Goal: Information Seeking & Learning: Check status

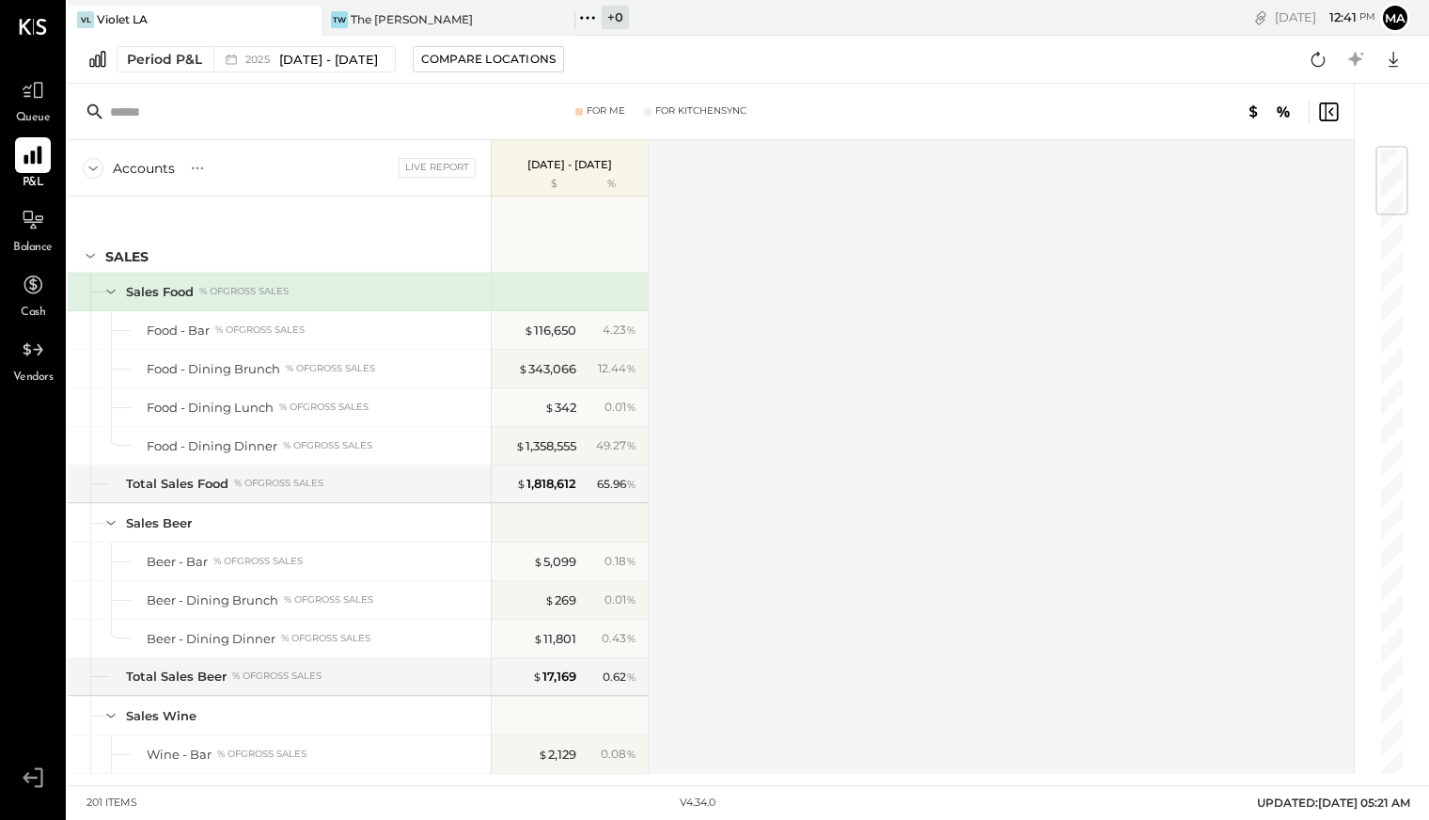
click at [24, 145] on icon at bounding box center [33, 155] width 24 height 24
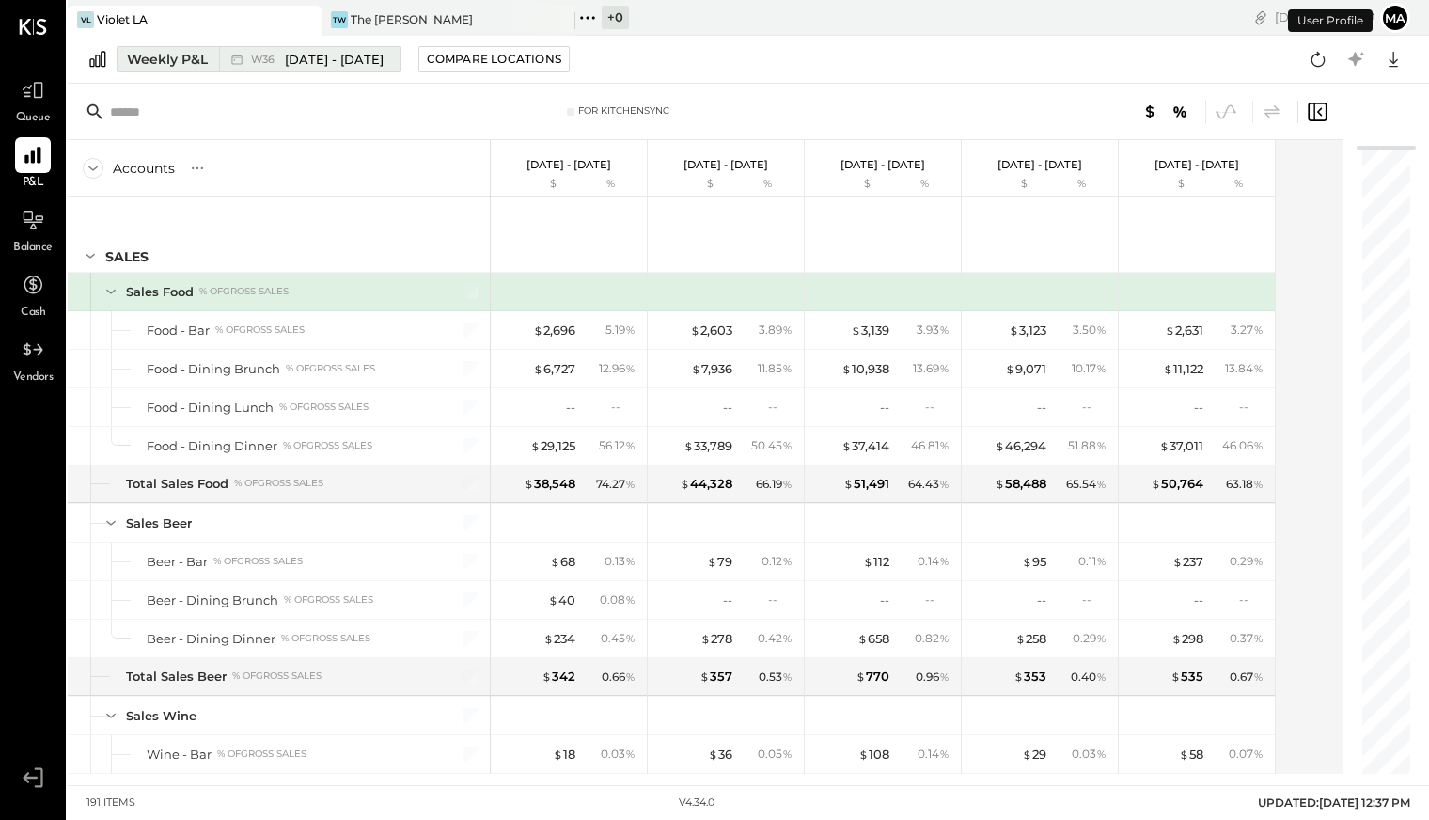
click at [213, 67] on button "Weekly P&L W36 [DATE] - [DATE]" at bounding box center [259, 59] width 285 height 26
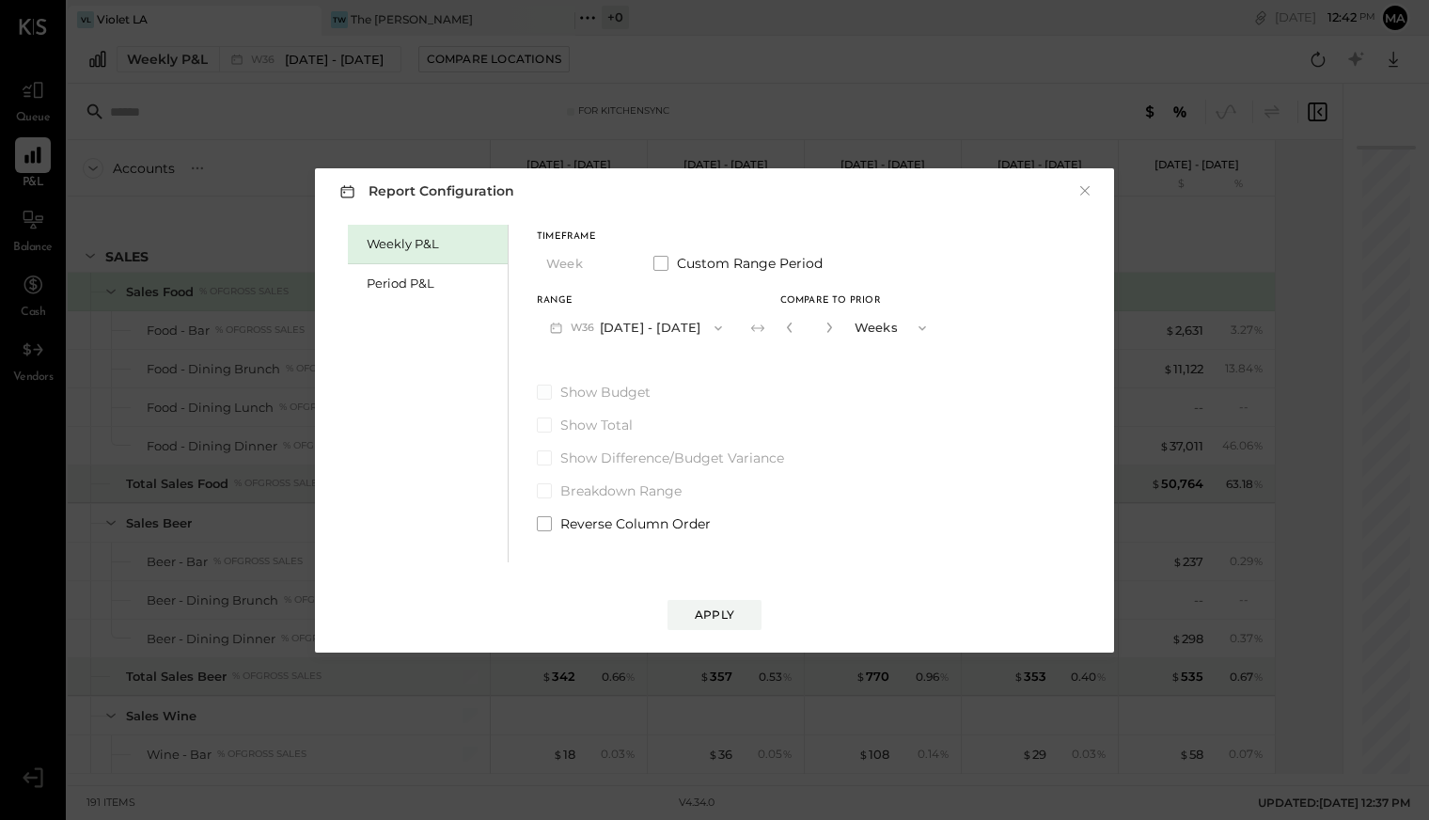
click at [626, 396] on span "Show Budget" at bounding box center [606, 392] width 90 height 19
click at [664, 263] on span at bounding box center [661, 263] width 15 height 15
click at [553, 391] on label "Show Budget" at bounding box center [682, 392] width 290 height 19
drag, startPoint x: 541, startPoint y: 387, endPoint x: 652, endPoint y: 279, distance: 155.0
click at [547, 381] on div "Timeframe Week Custom Range Period Start Date [DATE] End date [DATE] Show Budge…" at bounding box center [682, 379] width 290 height 308
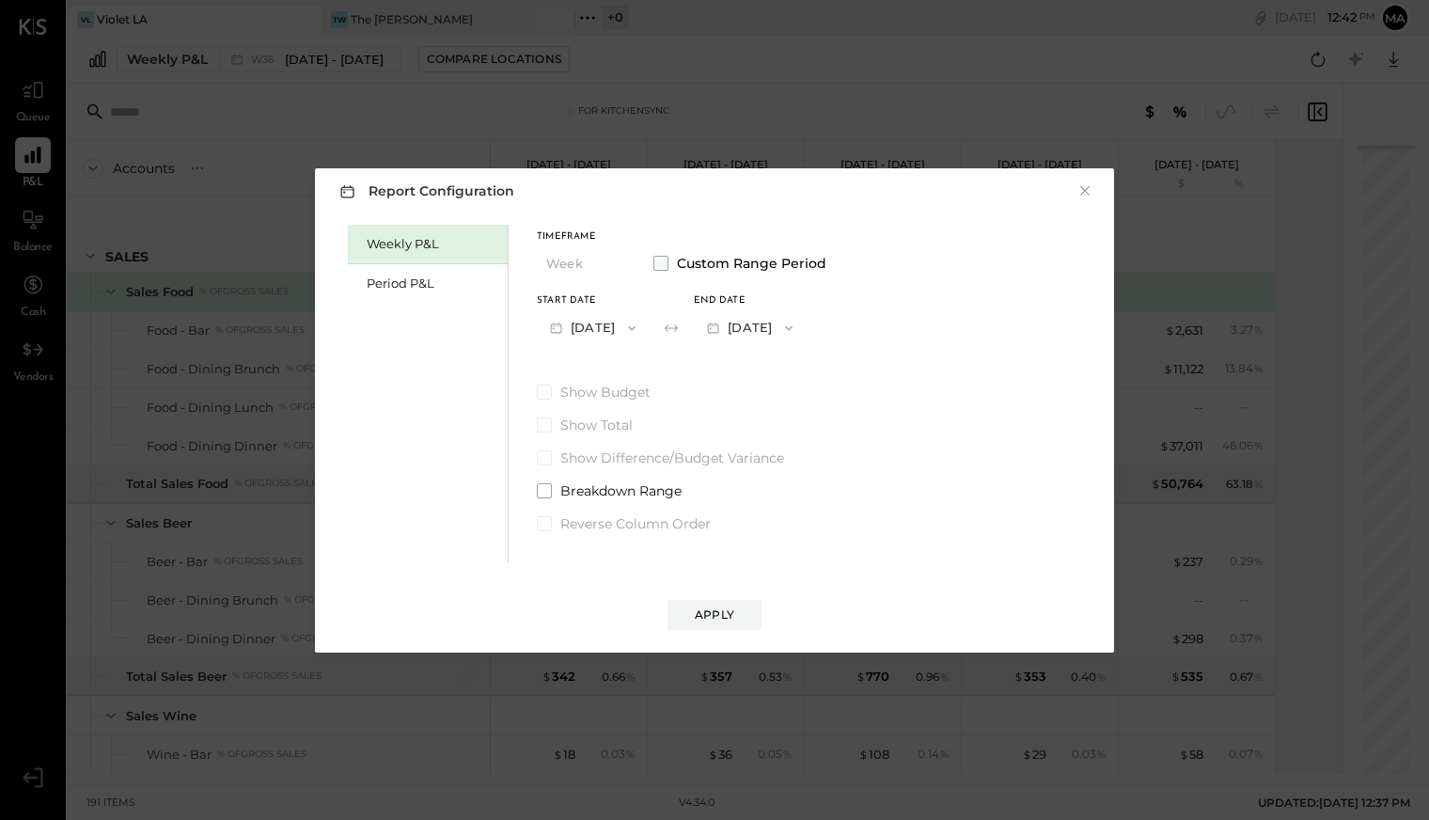
click at [655, 260] on span at bounding box center [661, 263] width 15 height 15
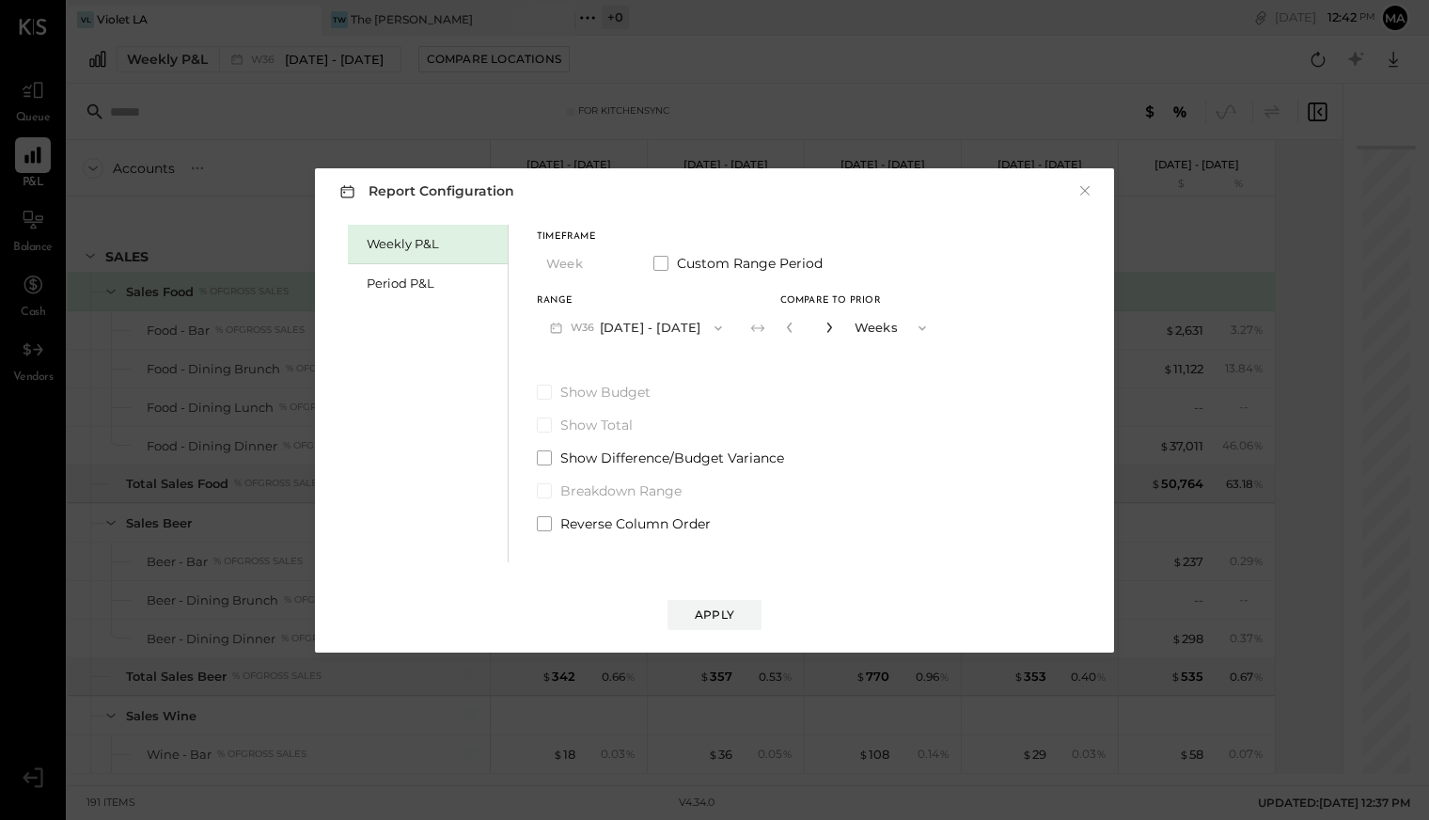
click at [824, 325] on icon "button" at bounding box center [829, 327] width 11 height 11
type input "*"
click at [677, 608] on button "Apply" at bounding box center [715, 615] width 94 height 30
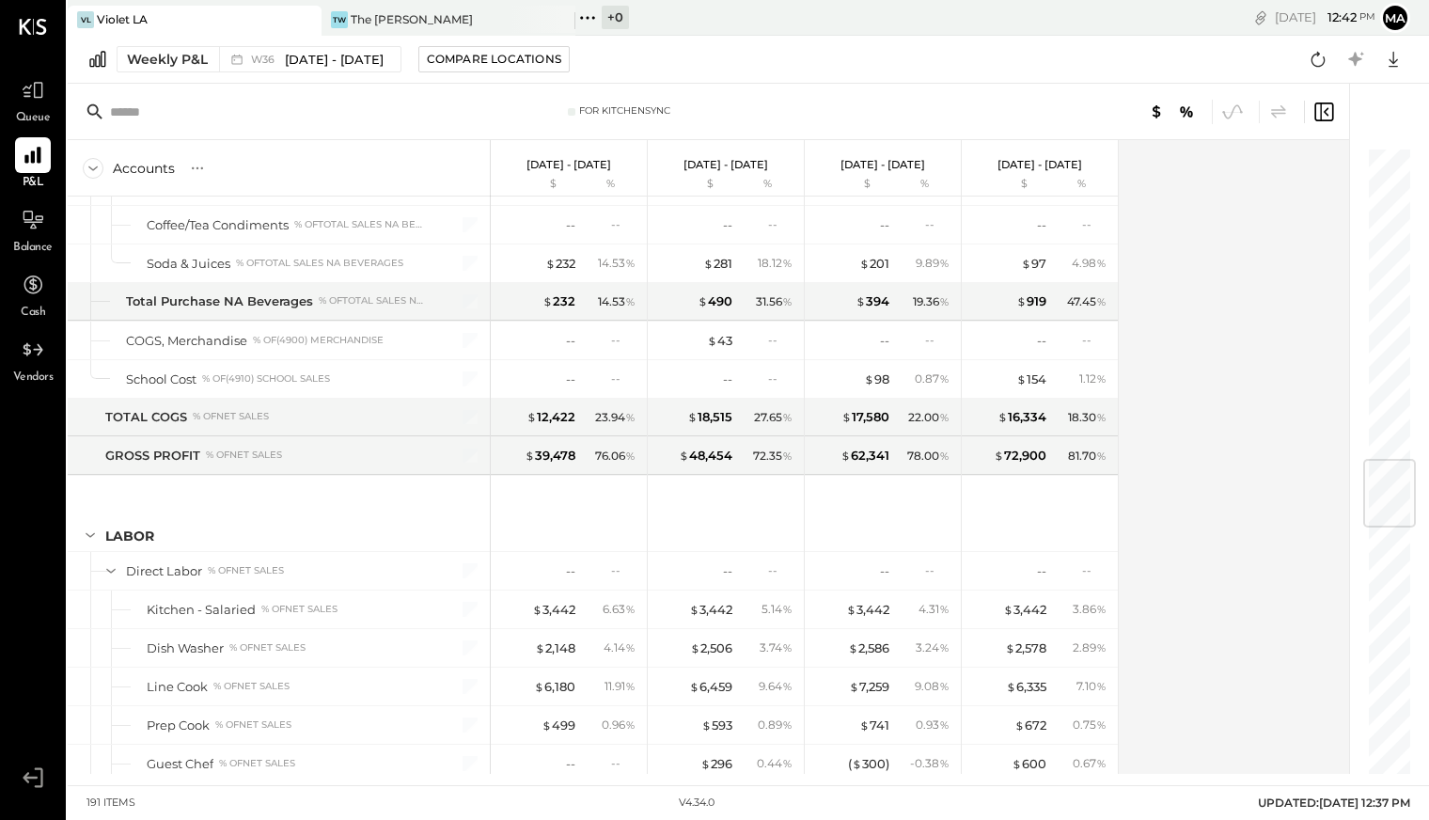
scroll to position [2602, 0]
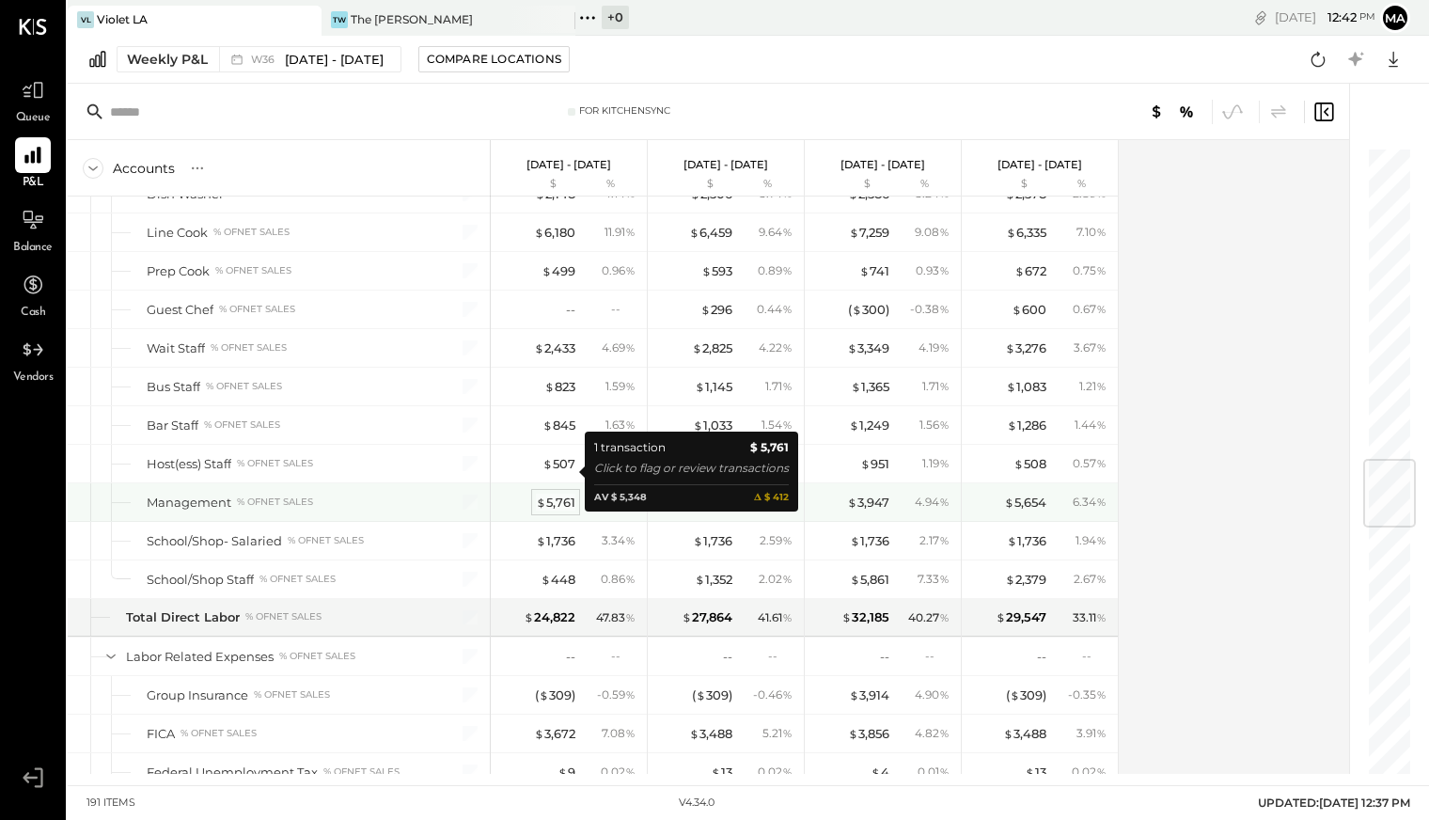
click at [565, 494] on div "$ 5,761" at bounding box center [555, 503] width 39 height 18
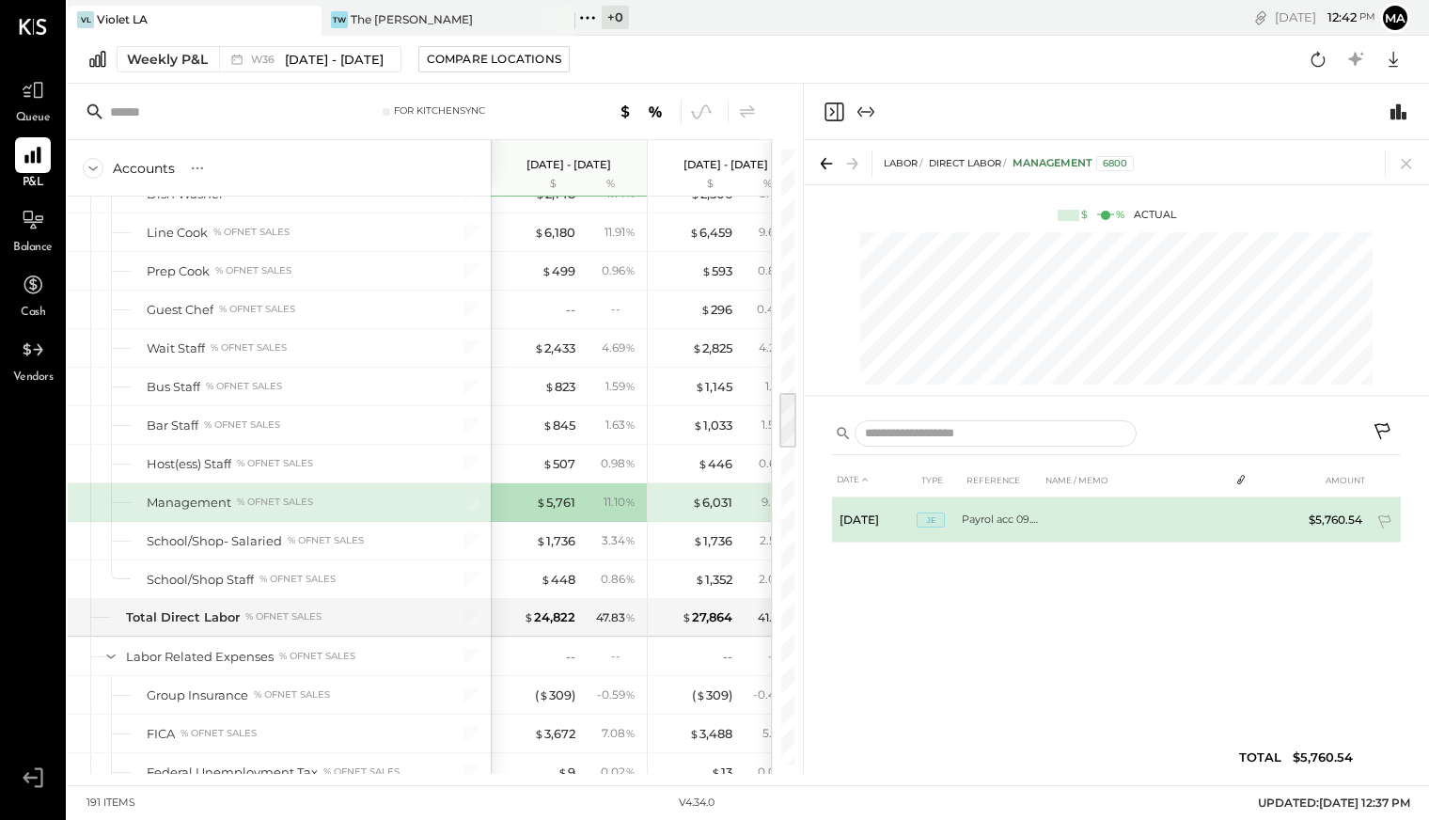
click at [1012, 515] on td "Payrol acc 09.07" at bounding box center [1001, 519] width 79 height 45
click at [1324, 520] on td "$5,760.54" at bounding box center [1334, 519] width 72 height 45
click at [1379, 515] on icon at bounding box center [1384, 522] width 13 height 14
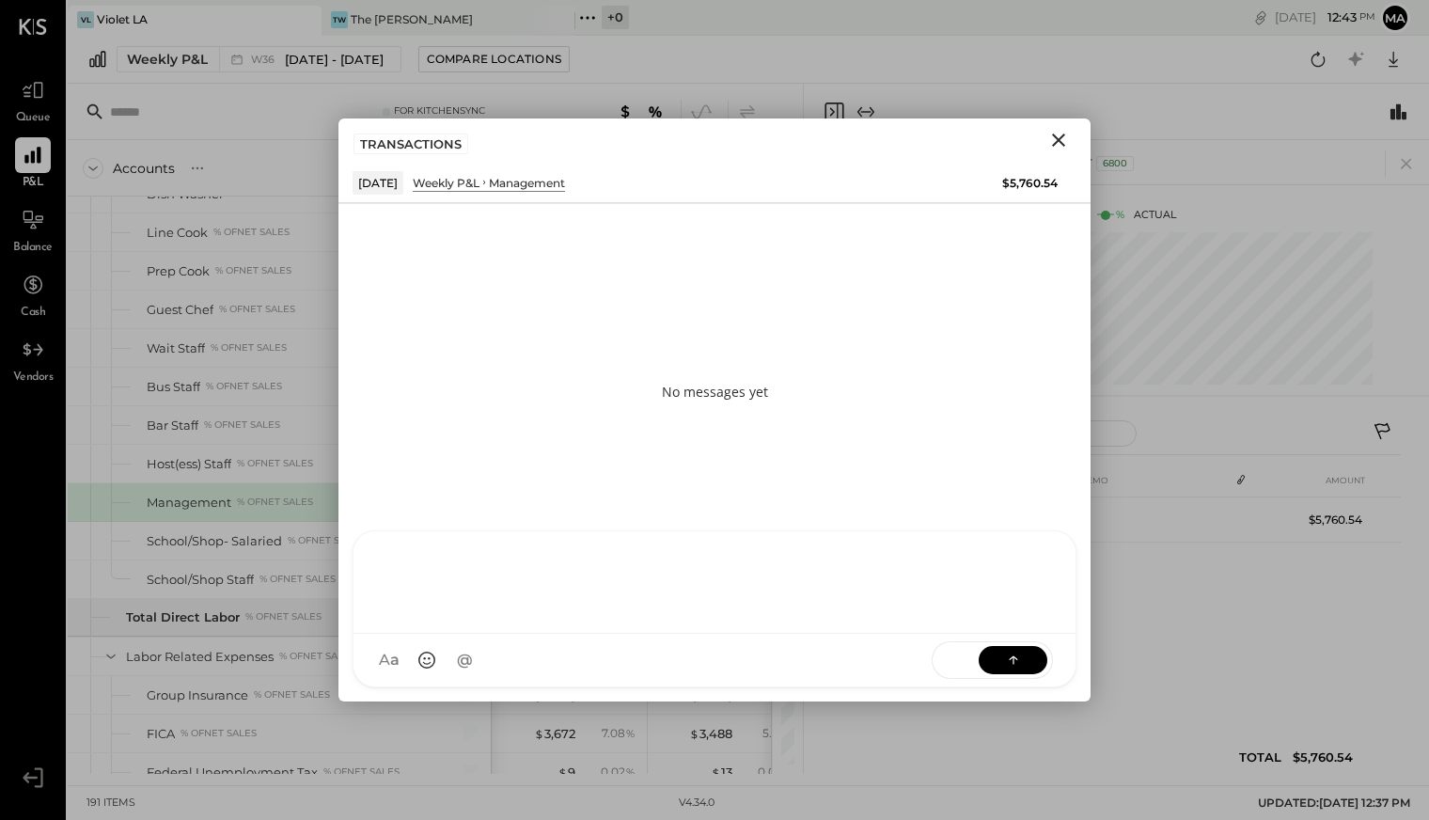
click at [550, 618] on div at bounding box center [714, 580] width 685 height 75
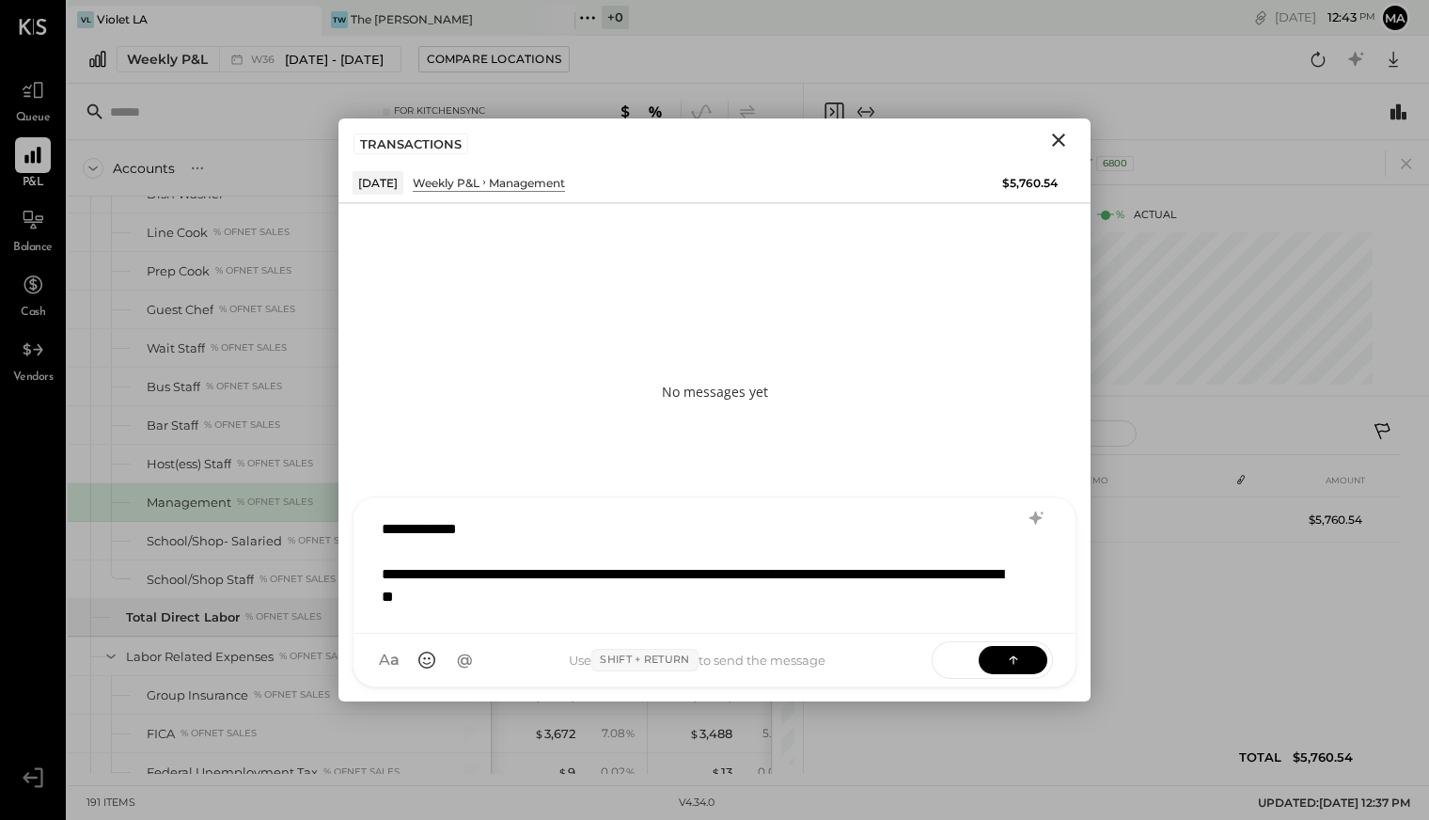
click at [673, 599] on div "**********" at bounding box center [692, 585] width 620 height 45
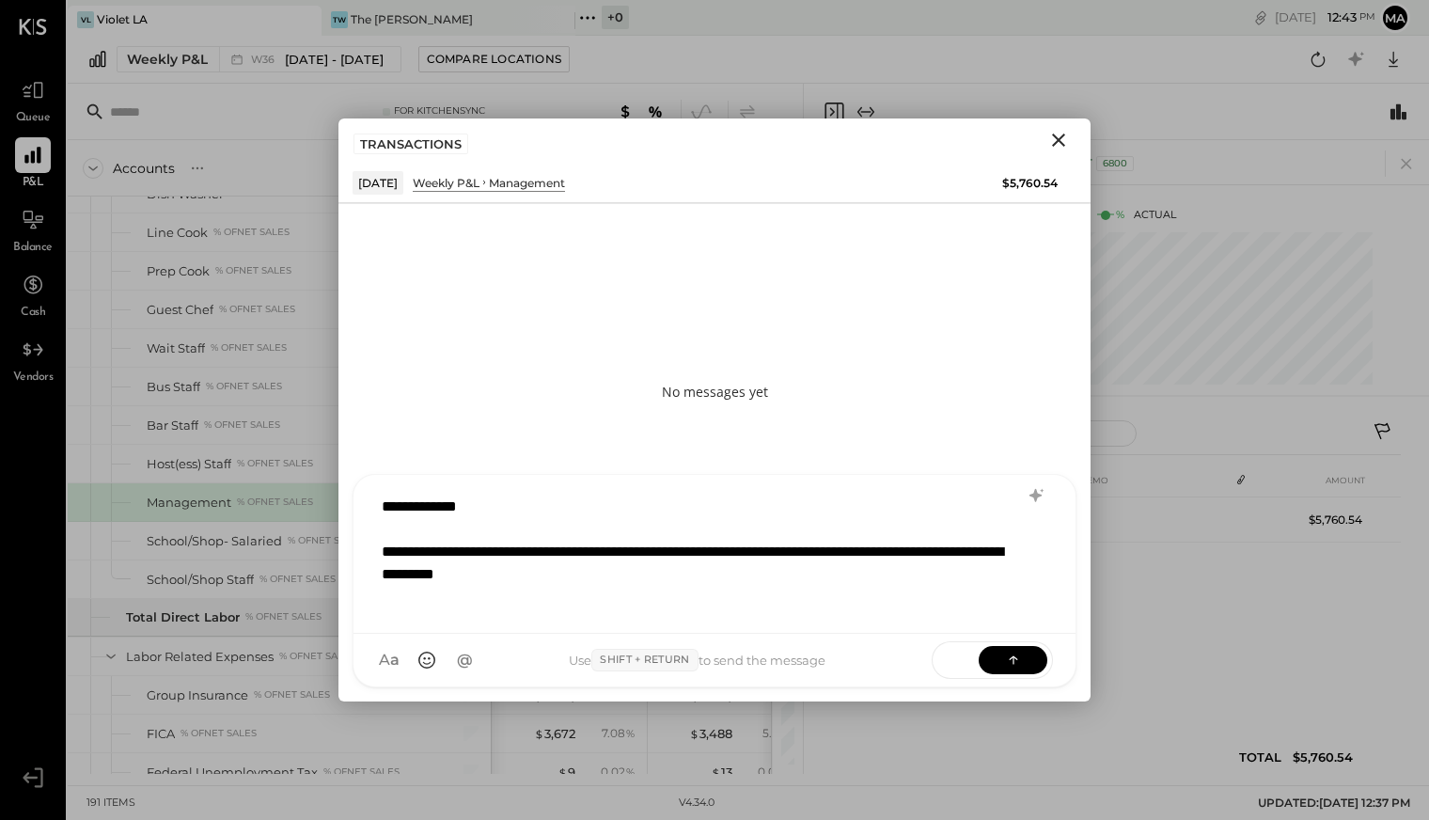
scroll to position [1, 0]
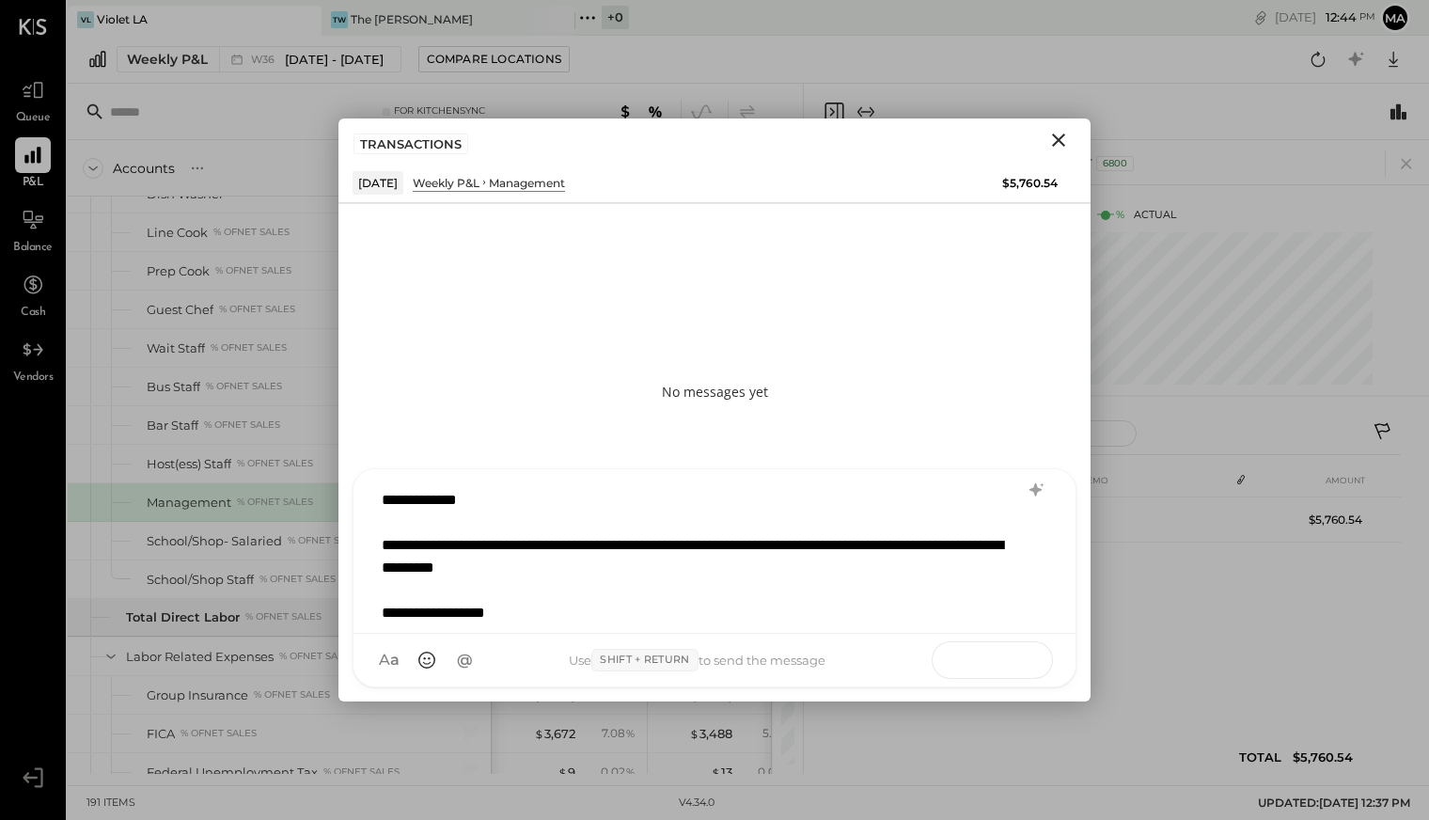
click at [1018, 663] on icon at bounding box center [1013, 659] width 19 height 19
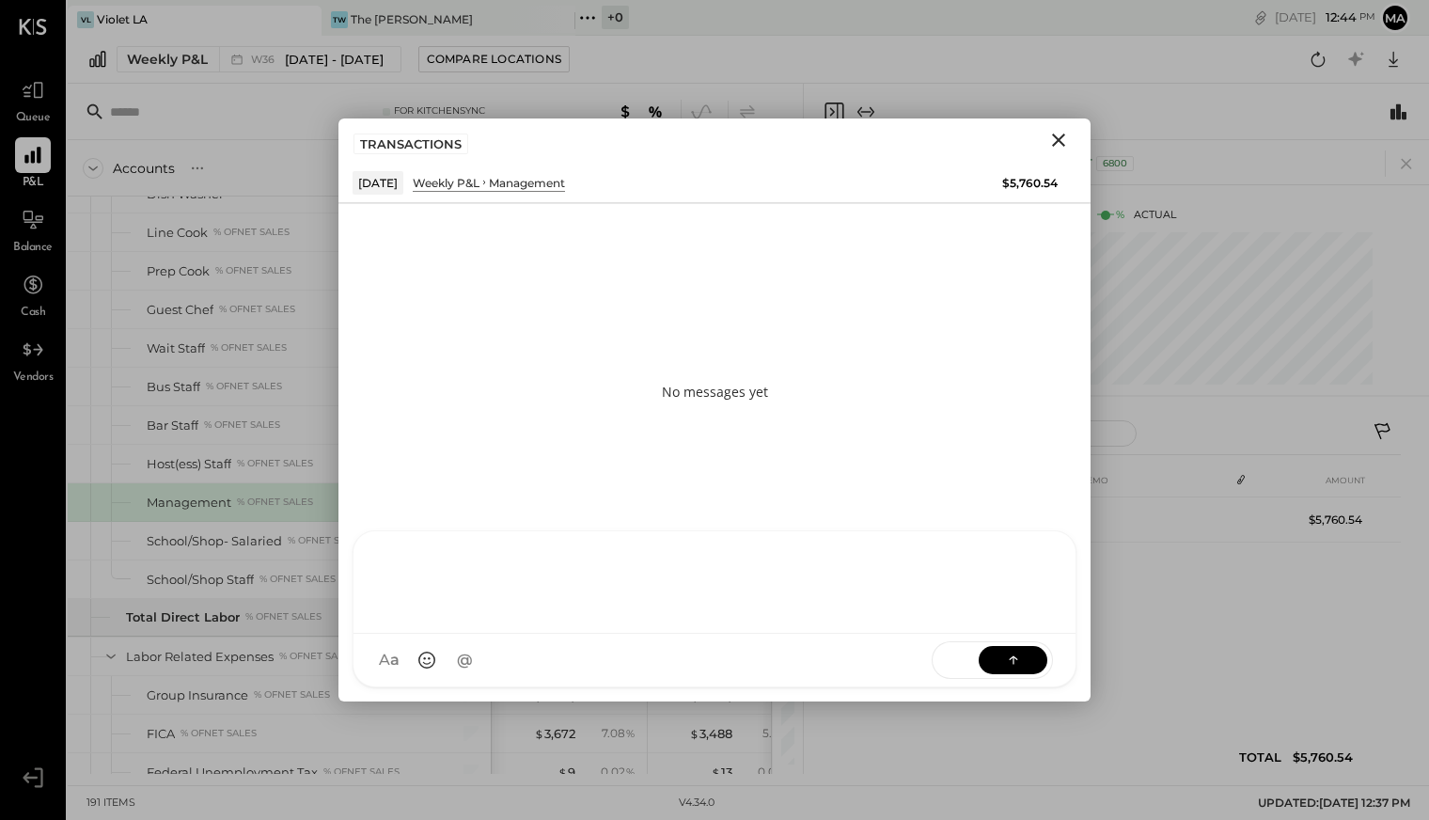
scroll to position [0, 0]
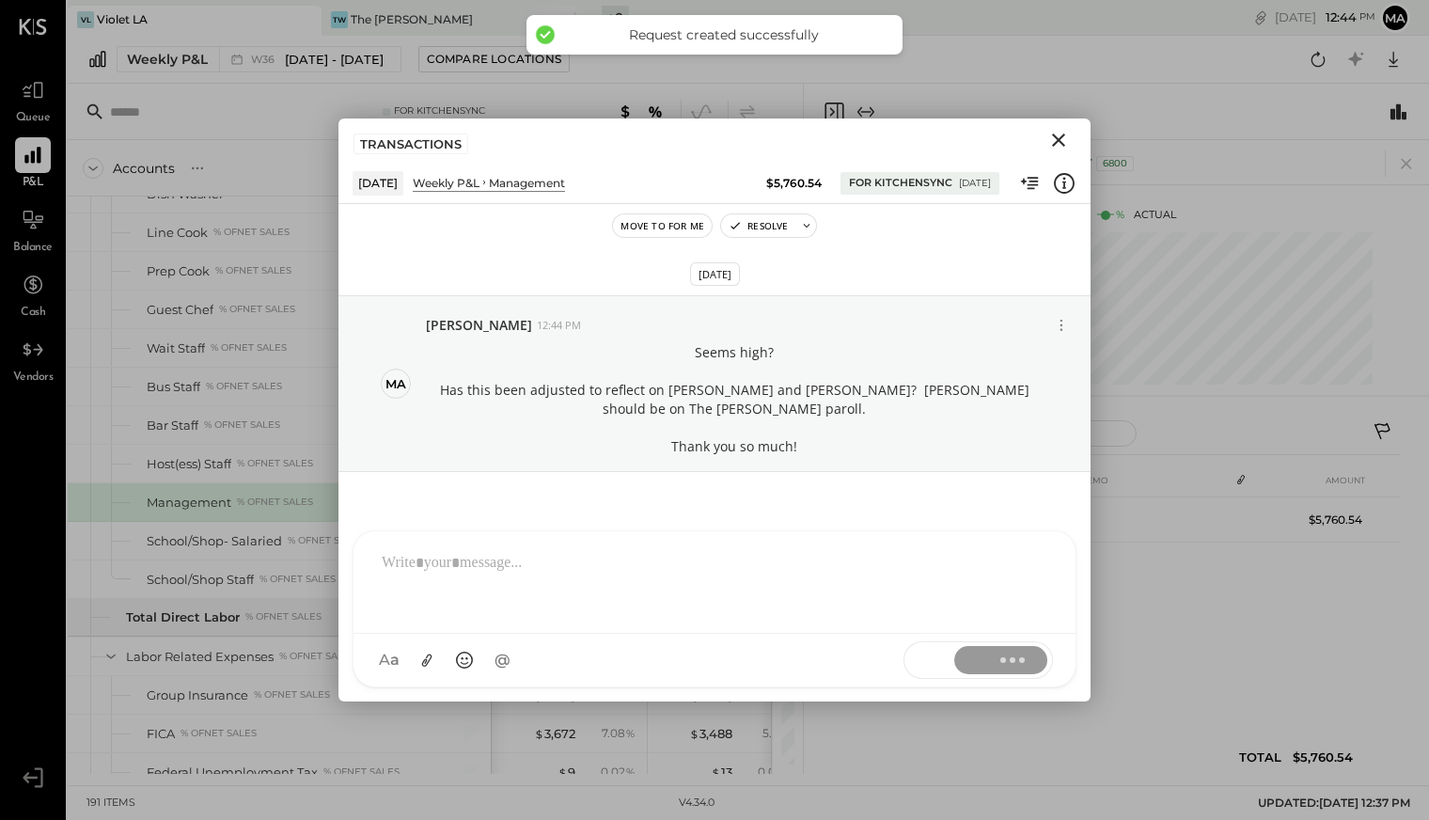
click at [1068, 136] on icon "Close" at bounding box center [1059, 140] width 23 height 23
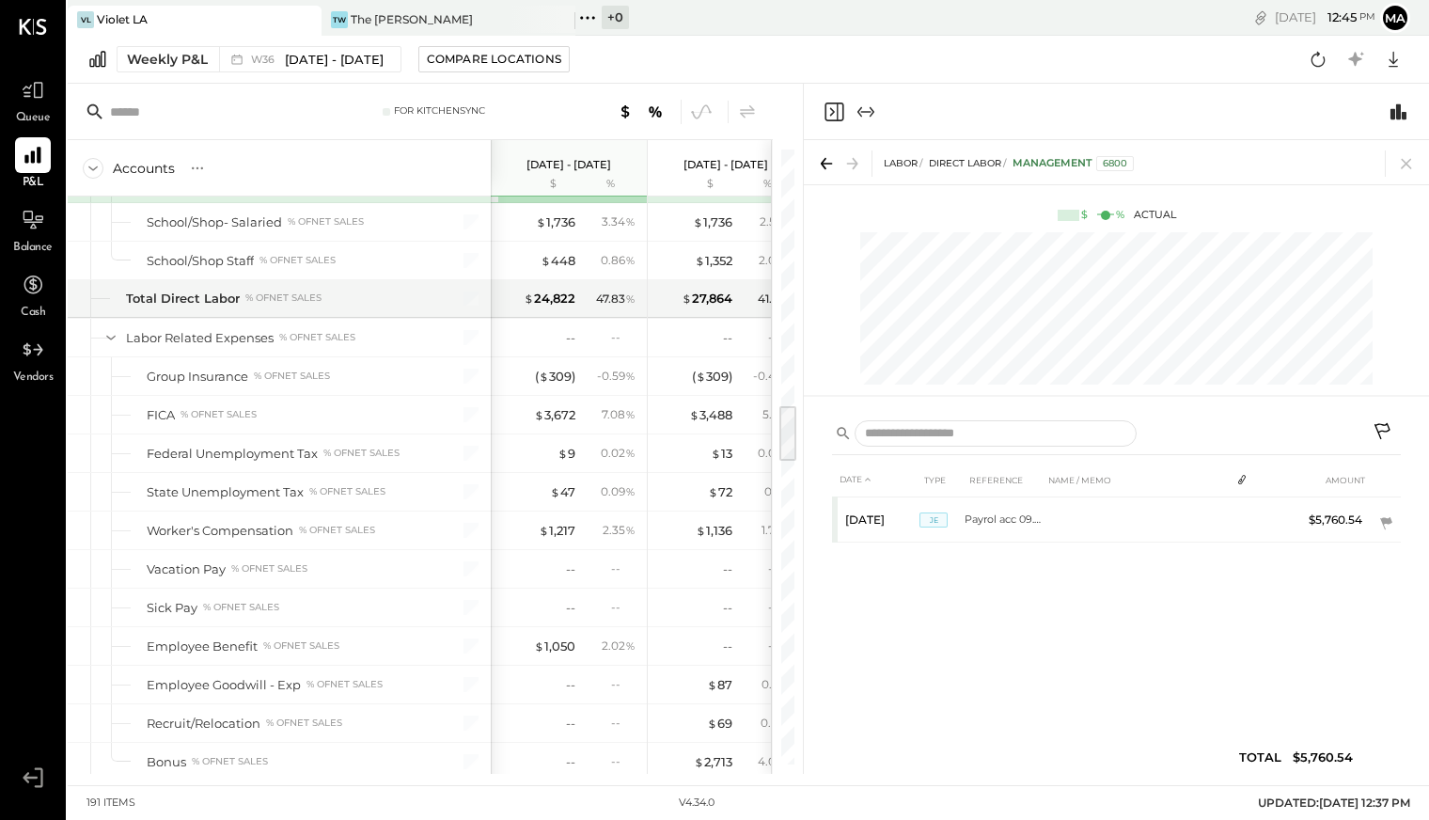
scroll to position [2740, 0]
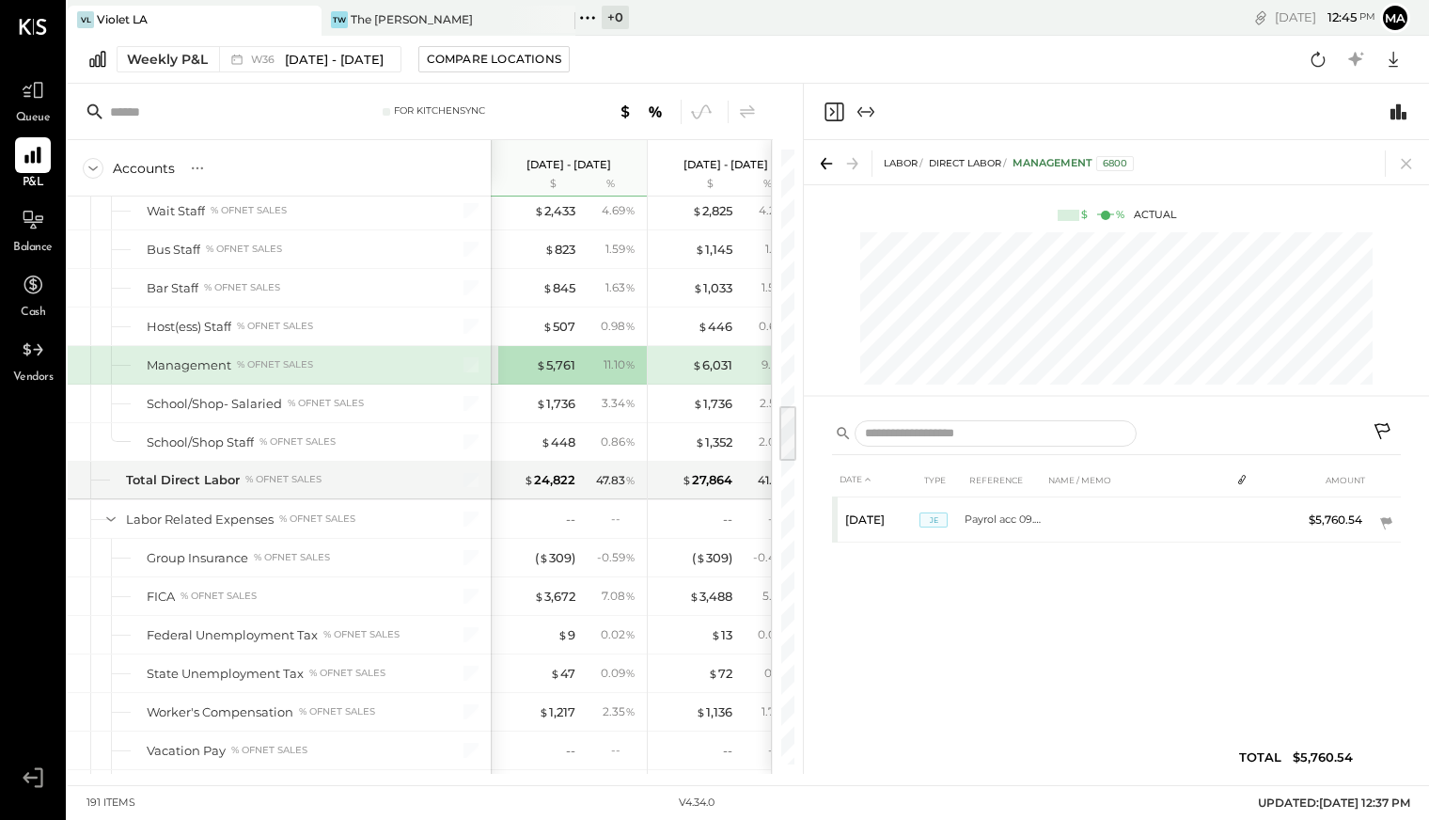
drag, startPoint x: 790, startPoint y: 412, endPoint x: 794, endPoint y: 426, distance: 14.6
click at [794, 426] on div at bounding box center [788, 433] width 17 height 55
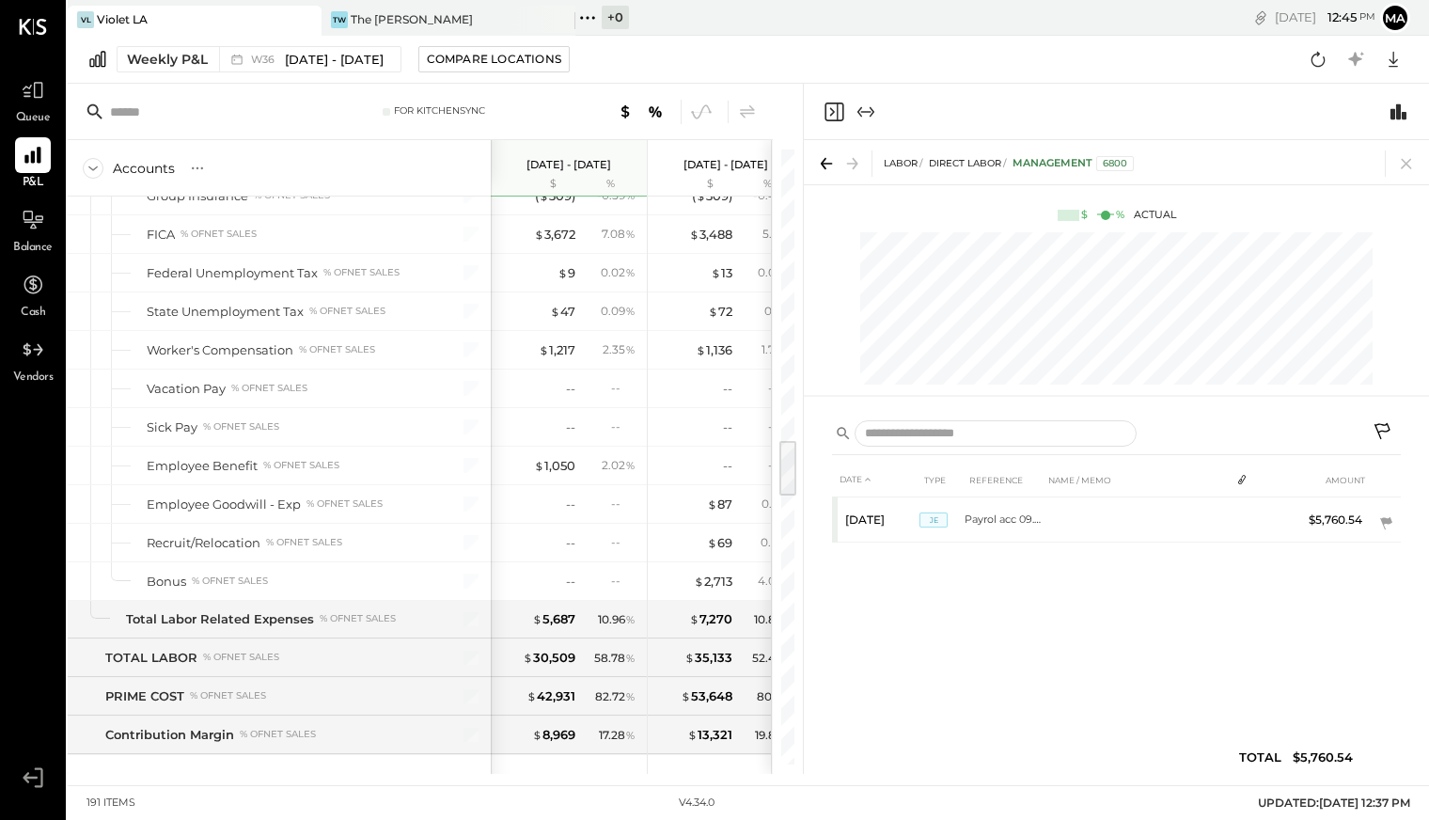
scroll to position [3111, 0]
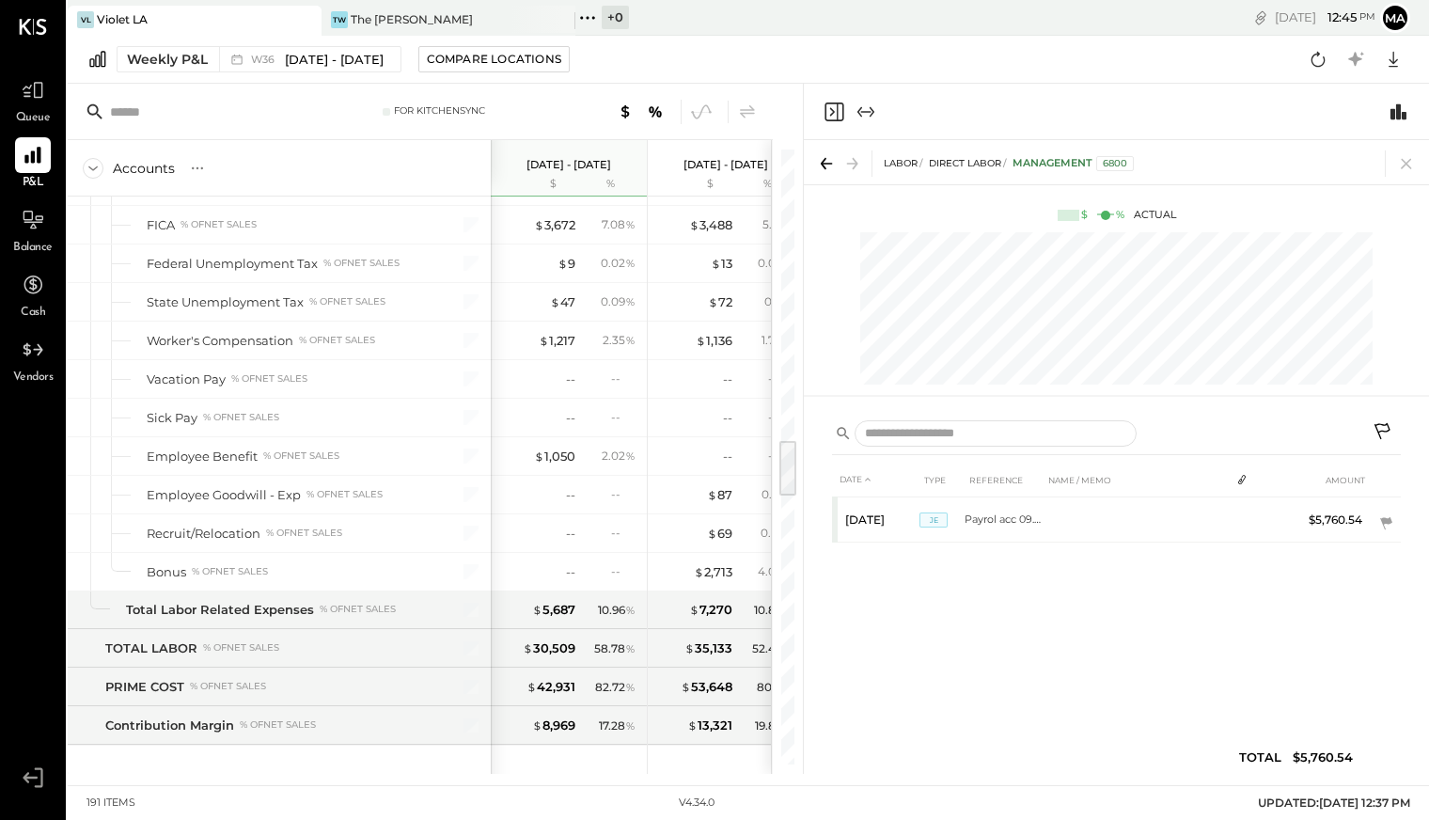
drag, startPoint x: 785, startPoint y: 430, endPoint x: 793, endPoint y: 464, distance: 34.7
click at [793, 464] on div at bounding box center [788, 468] width 17 height 55
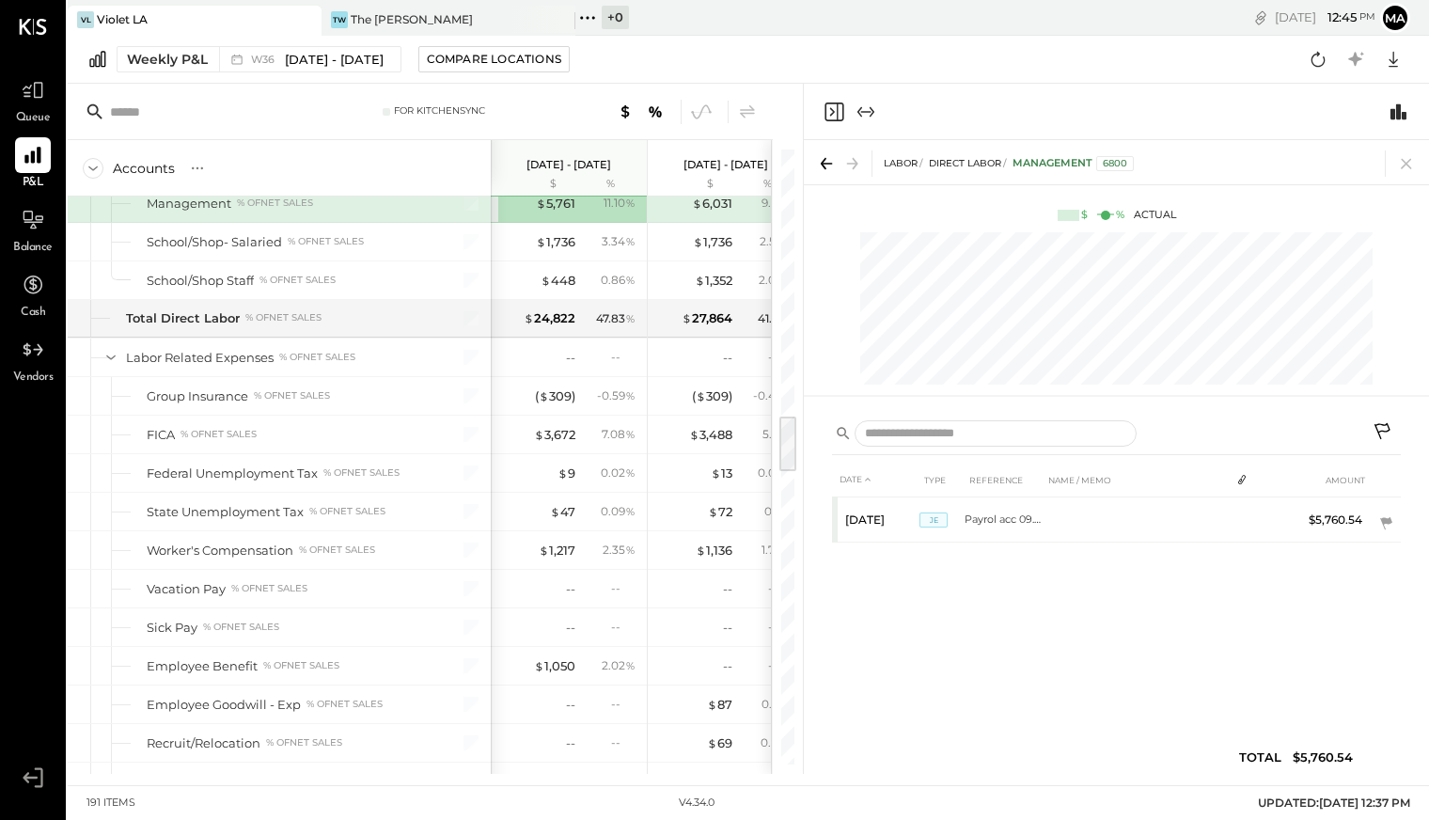
scroll to position [2850, 0]
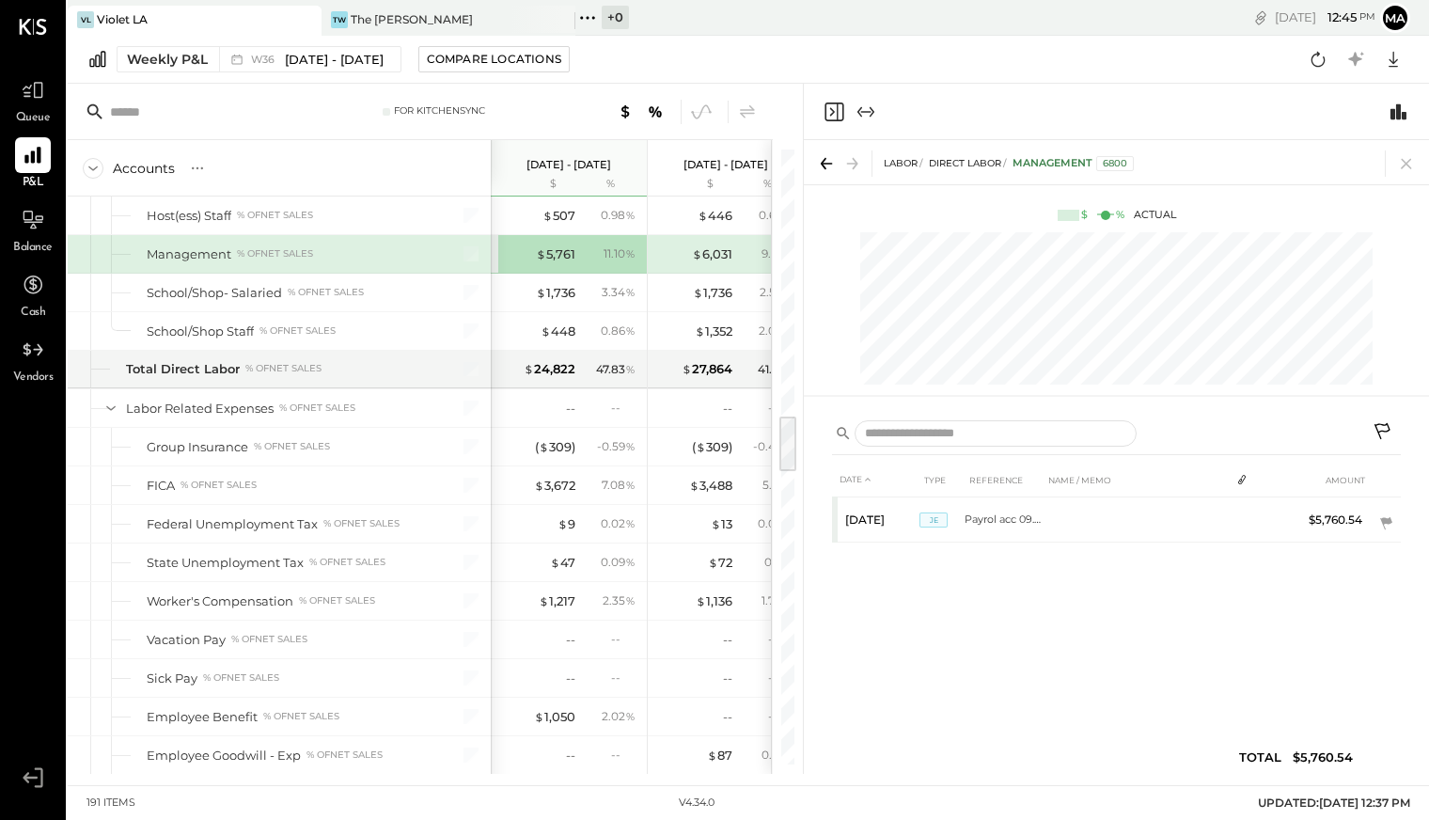
drag, startPoint x: 787, startPoint y: 454, endPoint x: 785, endPoint y: 430, distance: 24.5
click at [785, 430] on div at bounding box center [788, 444] width 17 height 55
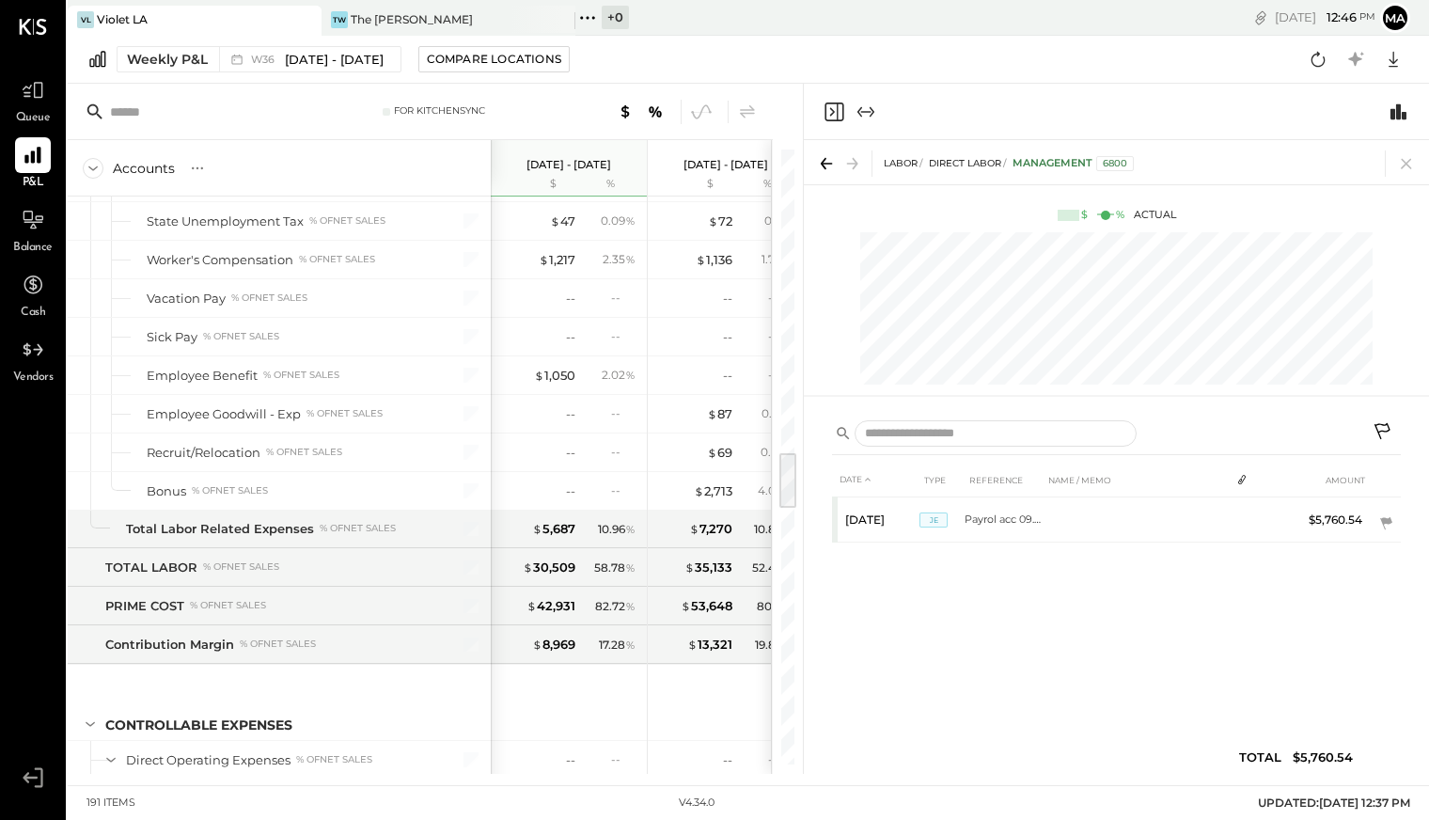
scroll to position [3242, 0]
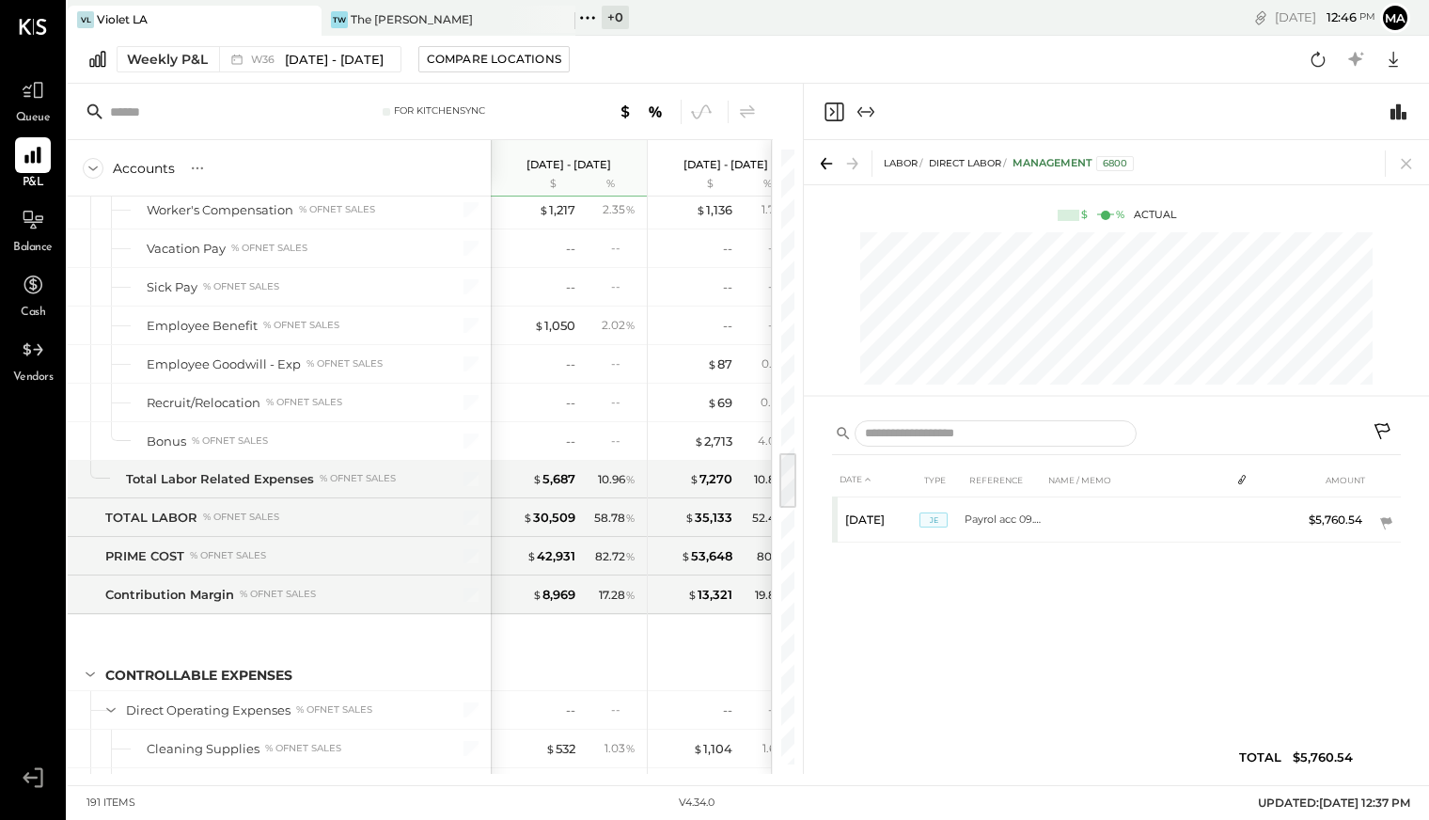
drag, startPoint x: 788, startPoint y: 449, endPoint x: 792, endPoint y: 484, distance: 35.9
click at [792, 484] on div at bounding box center [788, 480] width 17 height 55
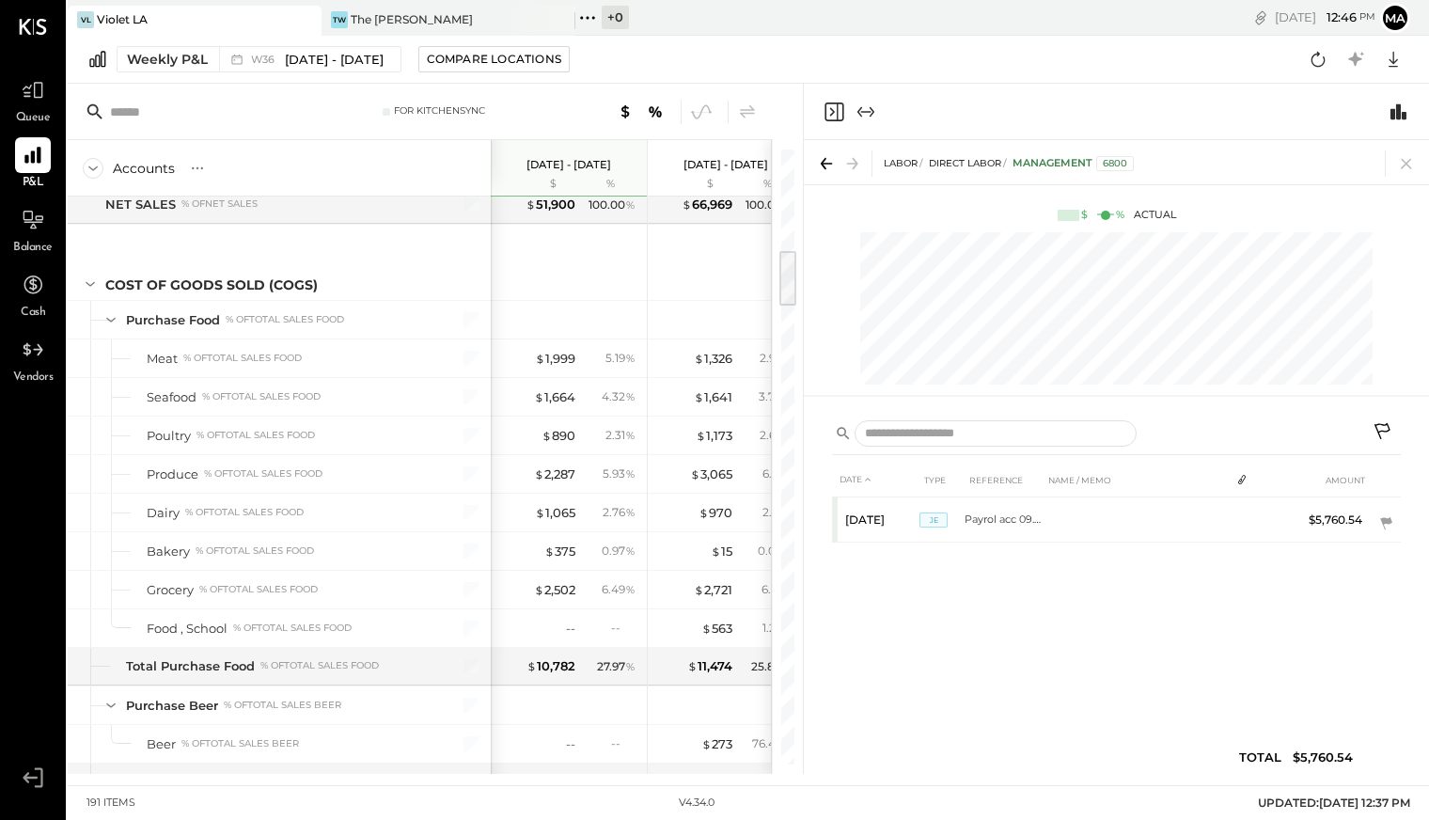
scroll to position [1083, 0]
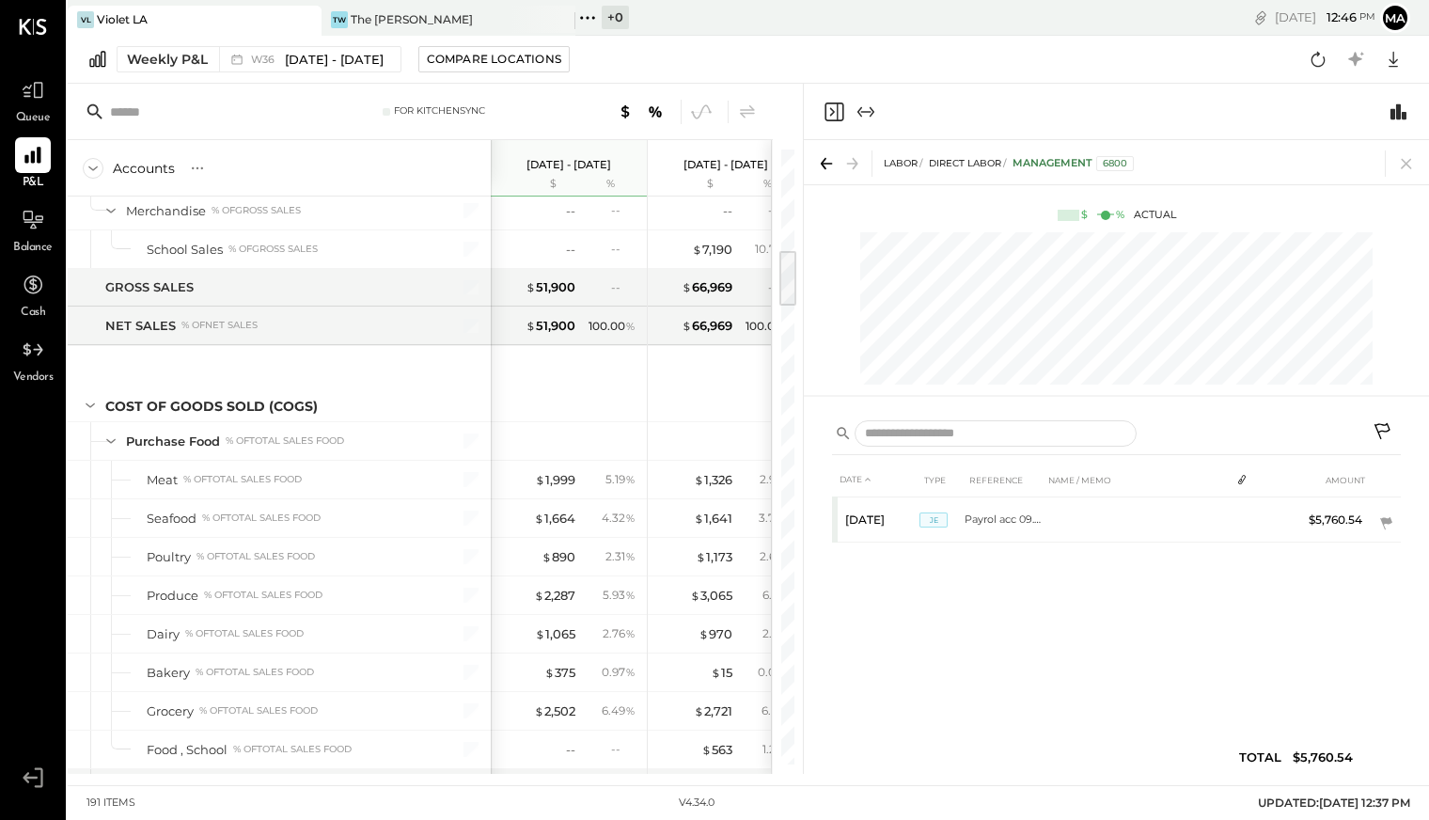
drag, startPoint x: 790, startPoint y: 468, endPoint x: 773, endPoint y: 266, distance: 202.9
click at [773, 266] on div "For KitchenSync Accounts S % GL [DATE] - [DATE] $ % [DATE] - [DATE] $ % [DATE] …" at bounding box center [435, 429] width 735 height 690
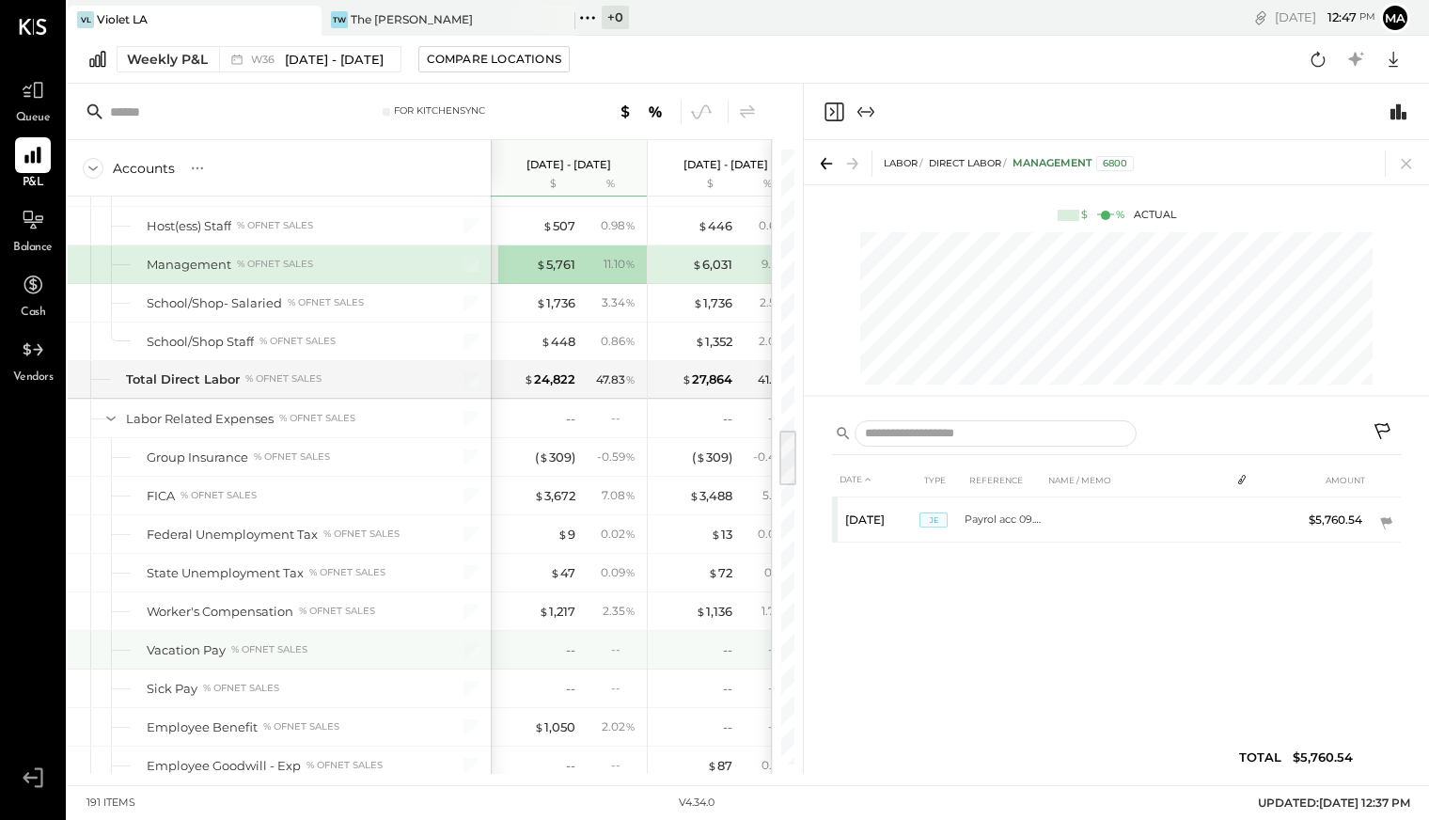
scroll to position [3001, 0]
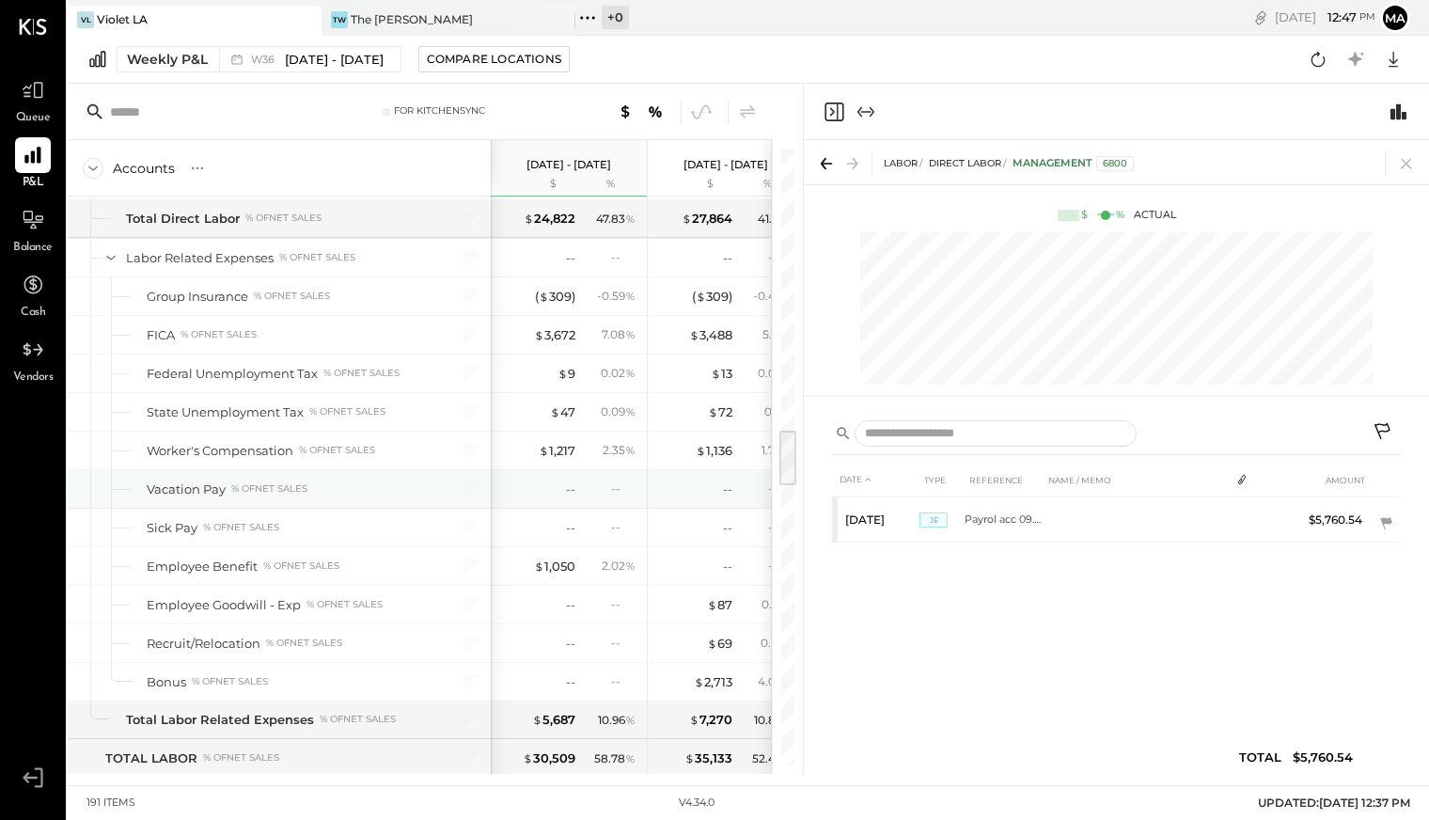
drag, startPoint x: 788, startPoint y: 264, endPoint x: 766, endPoint y: 444, distance: 180.9
click at [766, 444] on div "For KitchenSync Accounts S % GL [DATE] - [DATE] $ % [DATE] - [DATE] $ % [DATE] …" at bounding box center [435, 429] width 735 height 690
